Goal: Transaction & Acquisition: Subscribe to service/newsletter

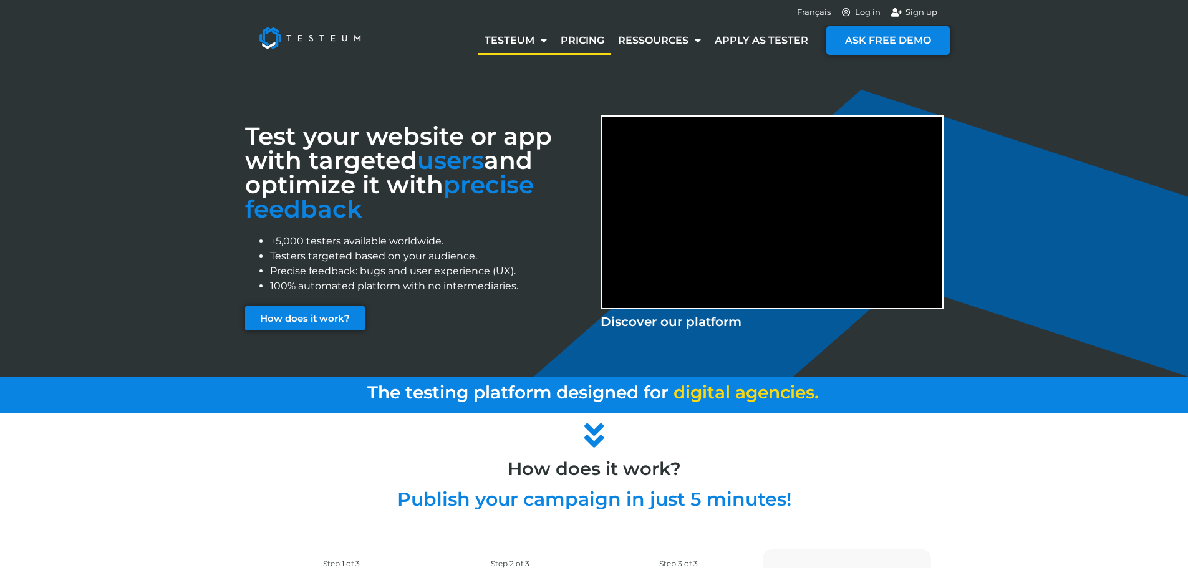
click at [590, 41] on link "Pricing" at bounding box center [582, 40] width 57 height 29
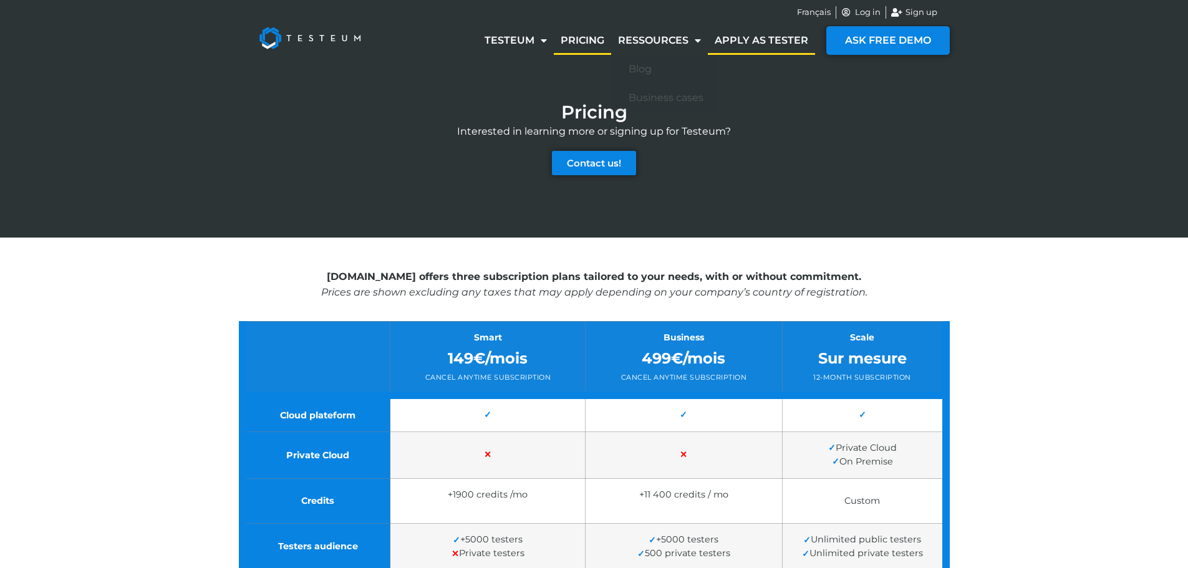
click at [731, 37] on link "Apply as tester" at bounding box center [761, 40] width 107 height 29
